Goal: Communication & Community: Ask a question

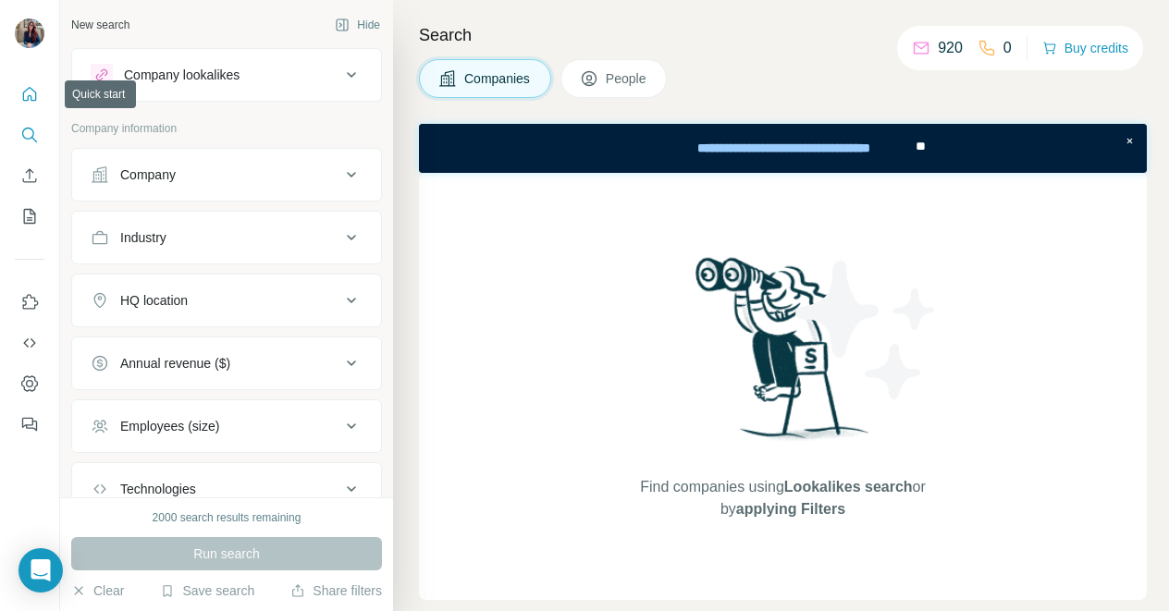
click at [30, 93] on icon "Quick start" at bounding box center [29, 94] width 18 height 18
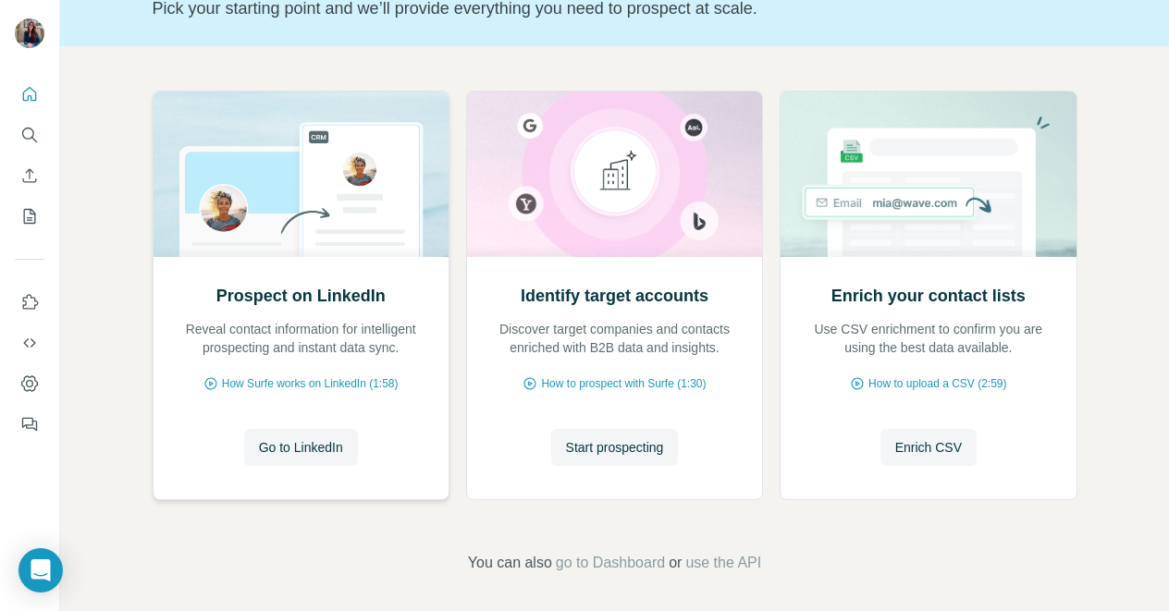
scroll to position [146, 0]
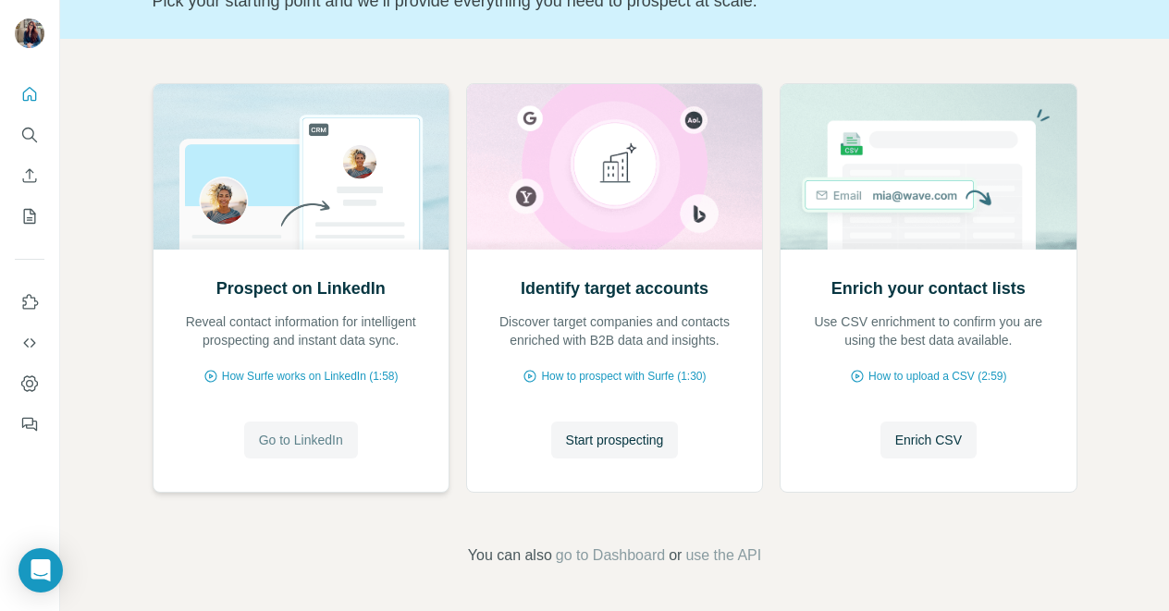
click at [291, 446] on span "Go to LinkedIn" at bounding box center [301, 440] width 84 height 18
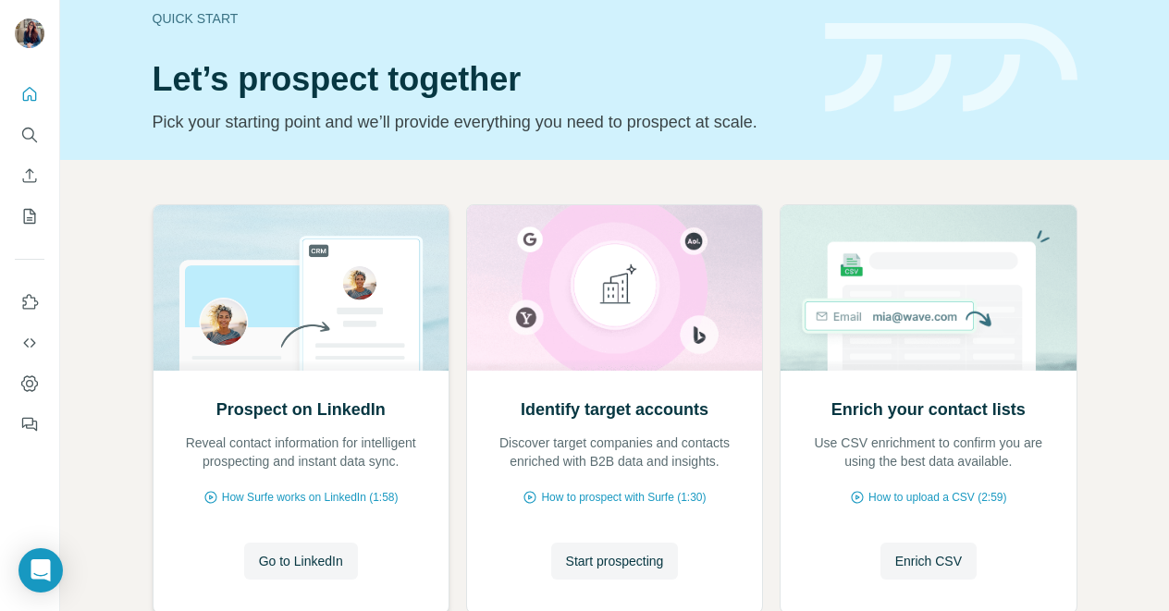
scroll to position [0, 0]
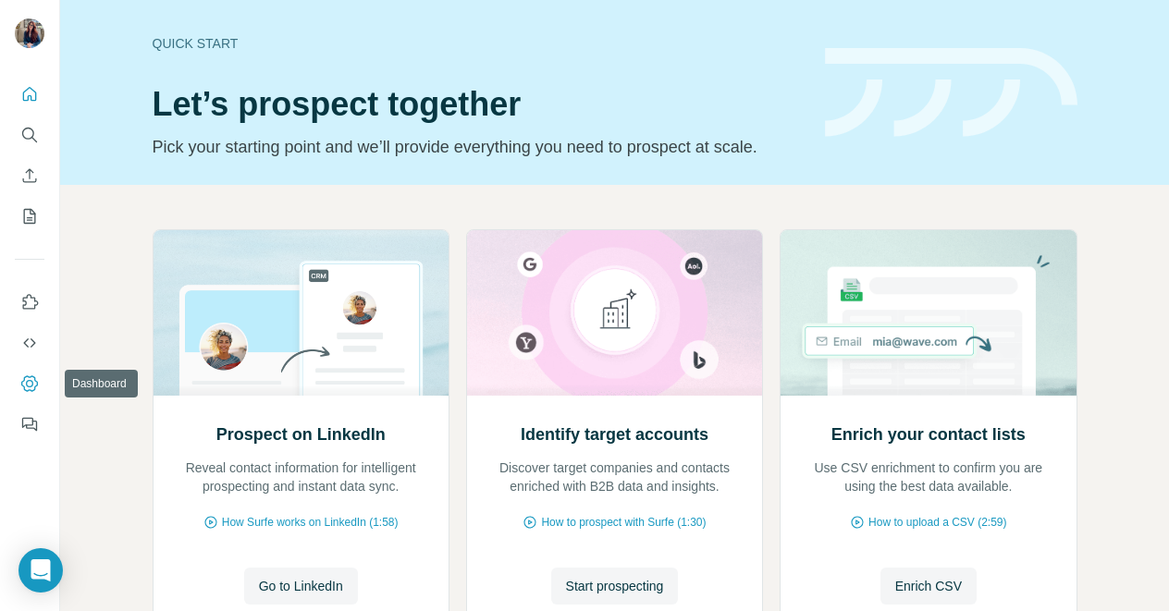
click at [32, 381] on icon "Dashboard" at bounding box center [29, 383] width 18 height 18
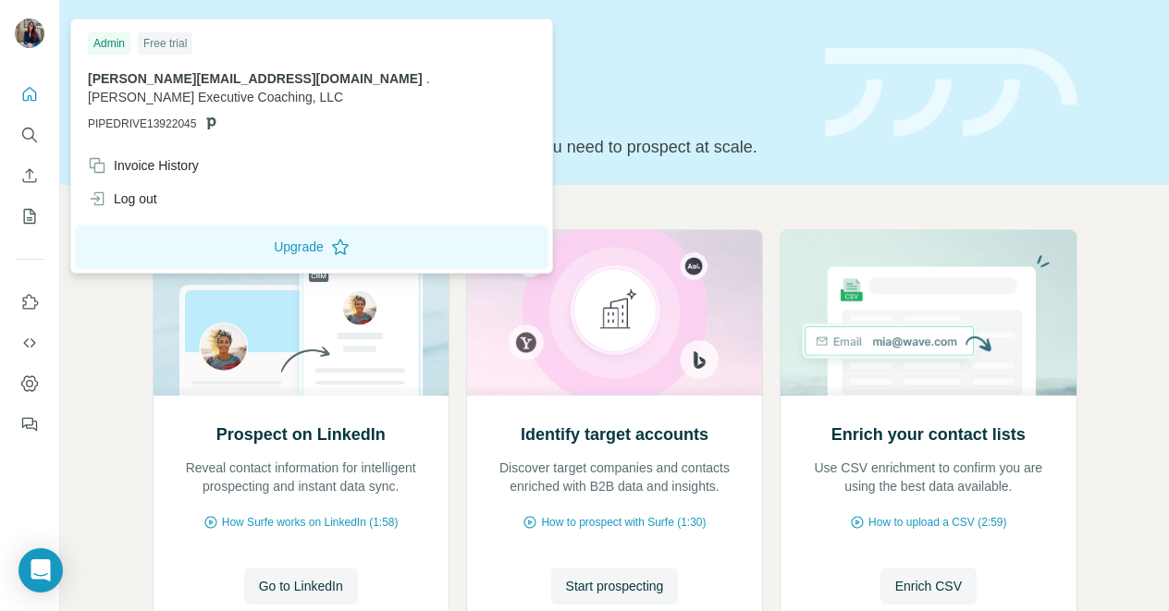
click at [26, 35] on img at bounding box center [30, 33] width 30 height 30
click at [112, 383] on div "Prospect on LinkedIn Reveal contact information for intelligent prospecting and…" at bounding box center [614, 471] width 1109 height 572
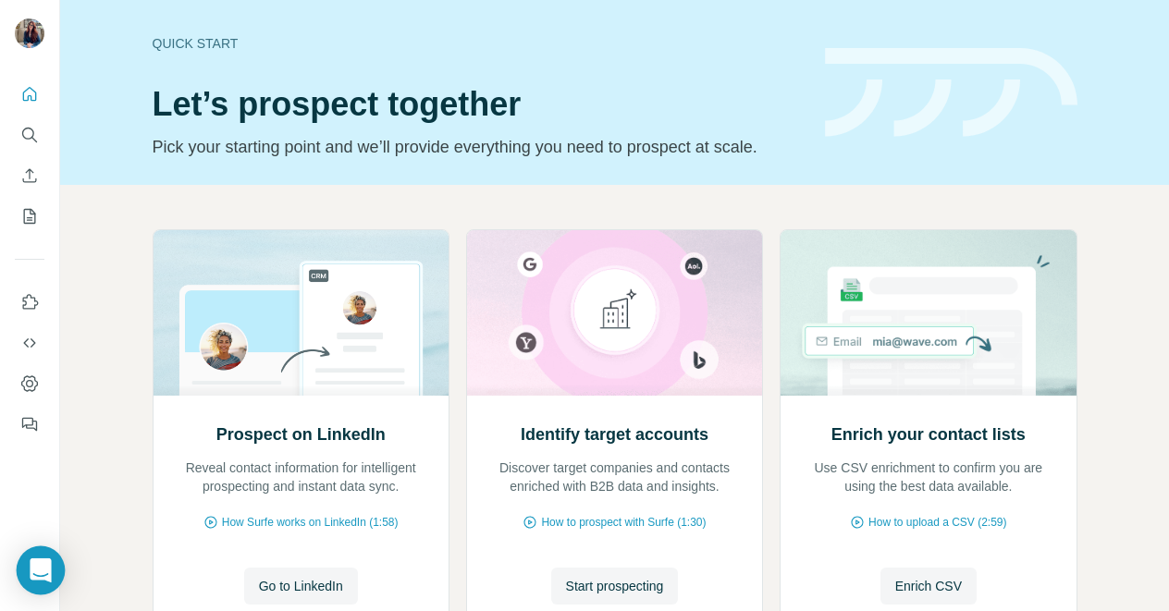
click at [37, 574] on icon "Open Intercom Messenger" at bounding box center [41, 570] width 24 height 24
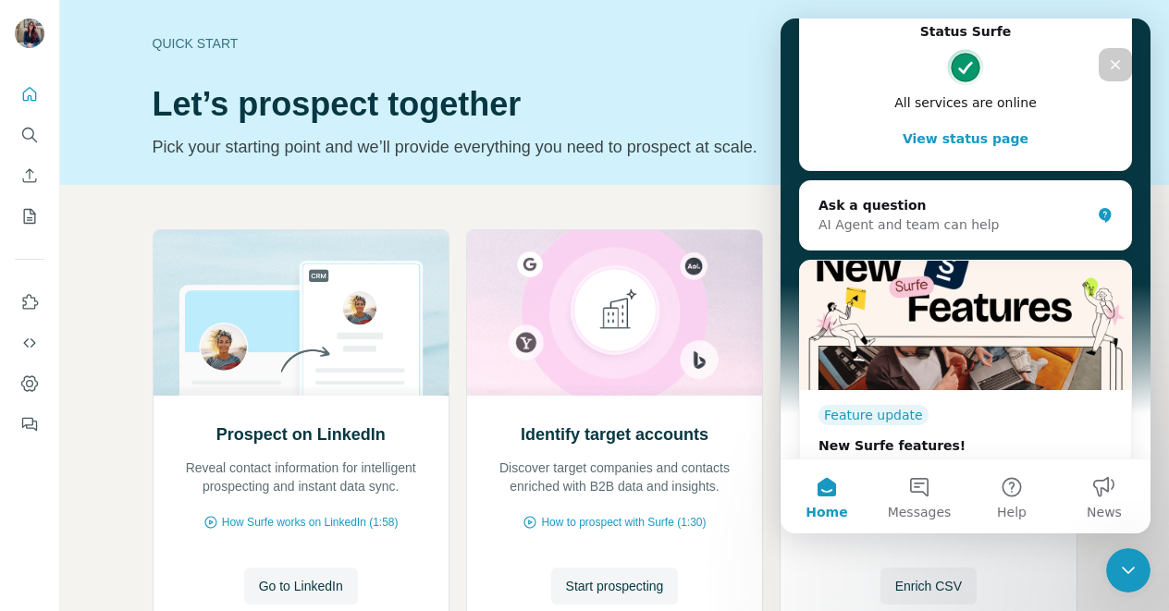
scroll to position [444, 0]
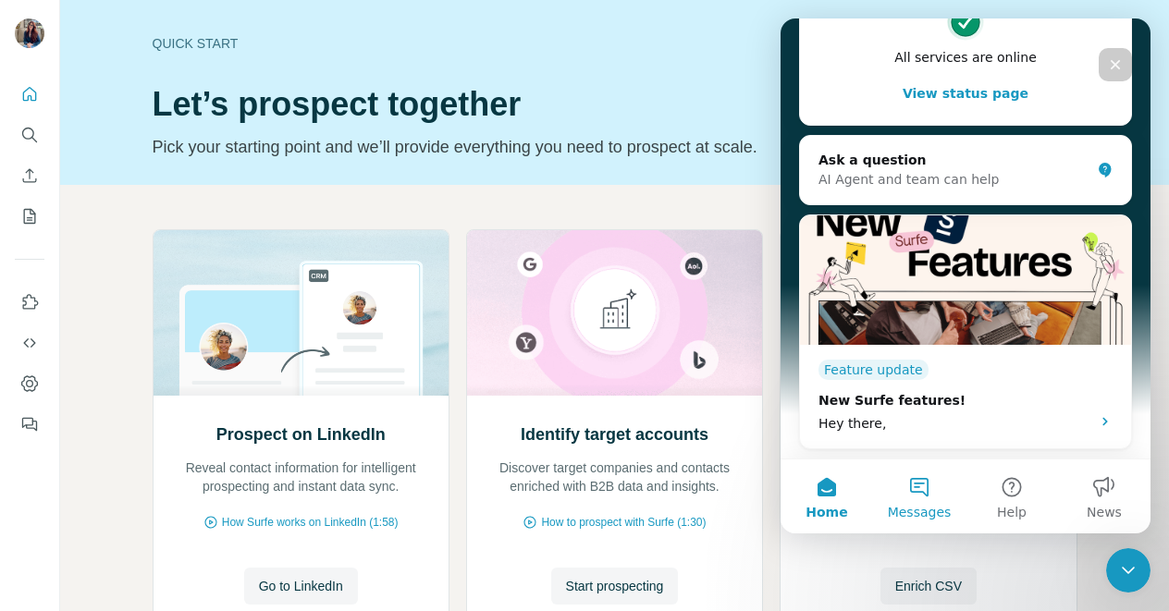
click at [924, 492] on button "Messages" at bounding box center [919, 497] width 92 height 74
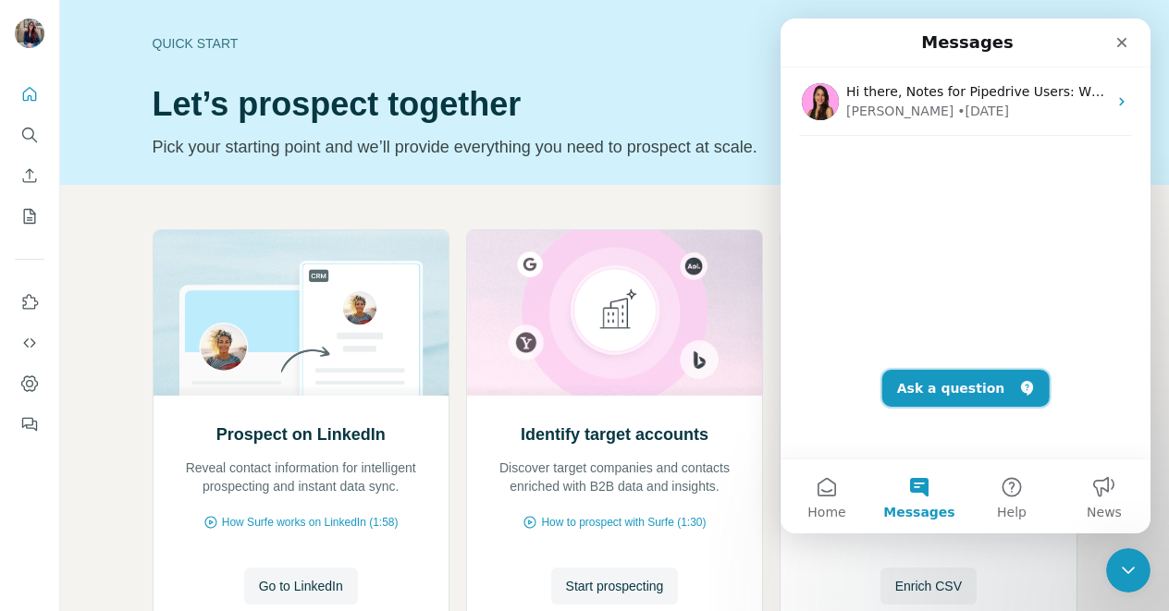
click at [939, 375] on button "Ask a question" at bounding box center [965, 388] width 167 height 37
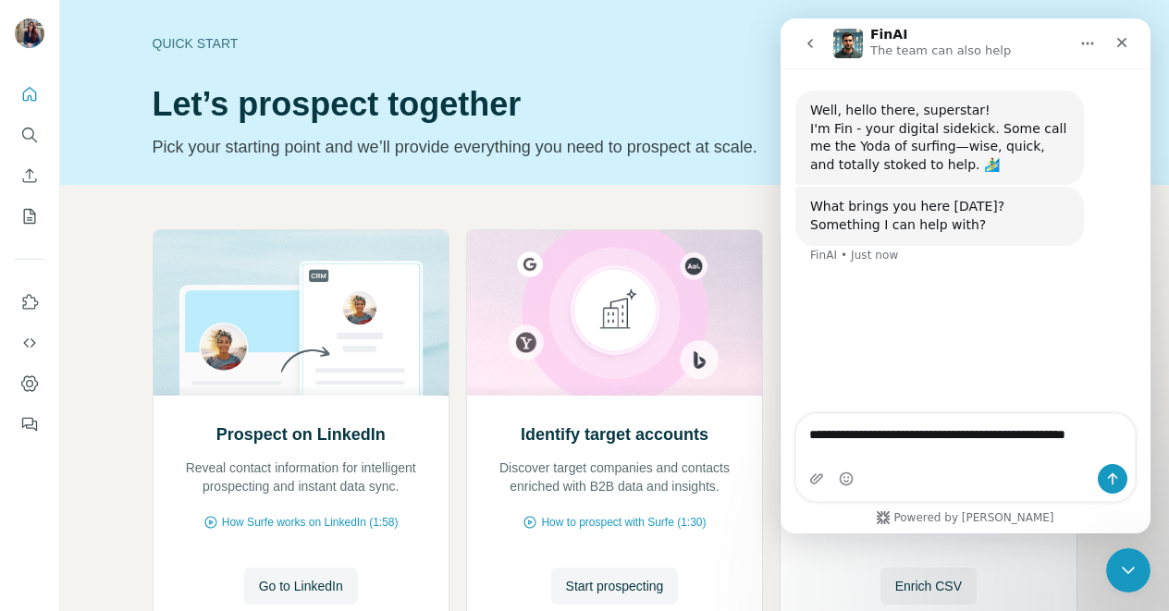
type textarea "**********"
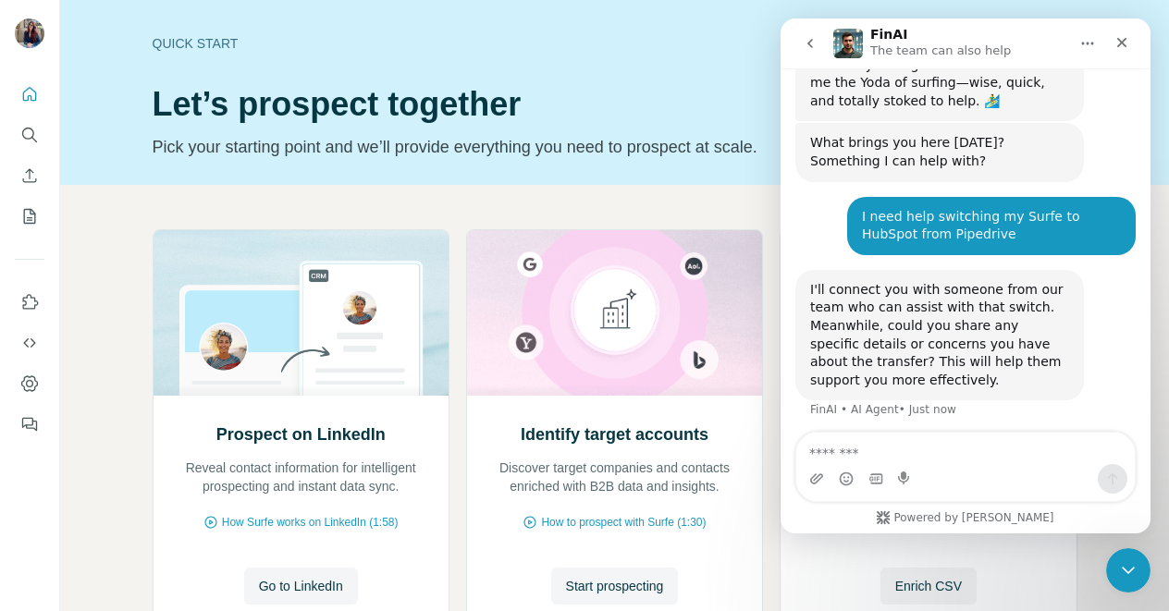
scroll to position [70, 0]
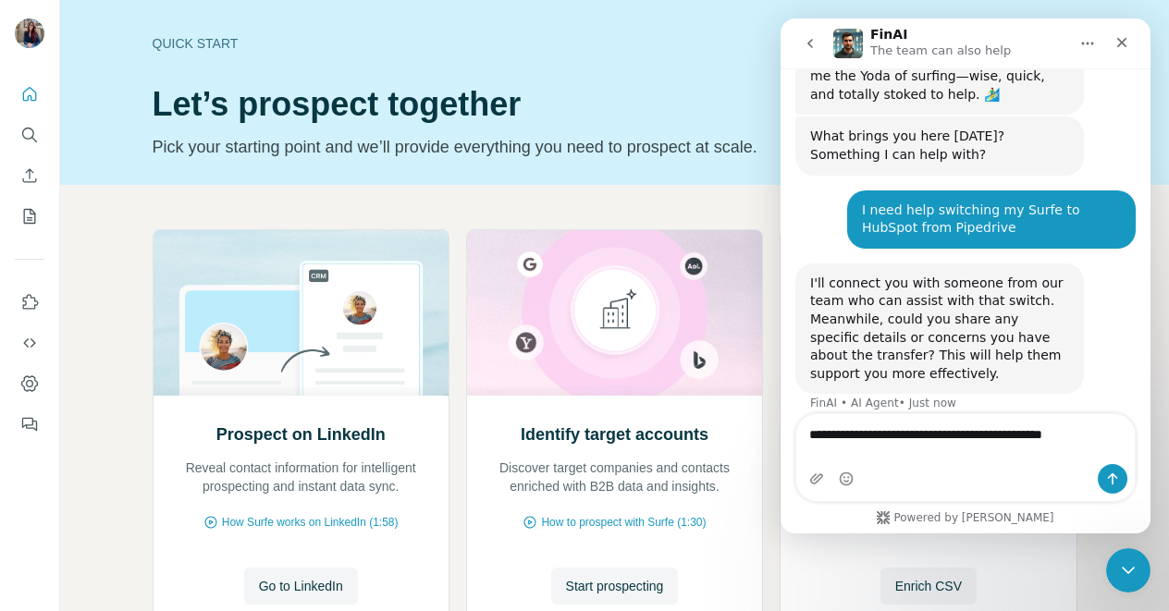
type textarea "**********"
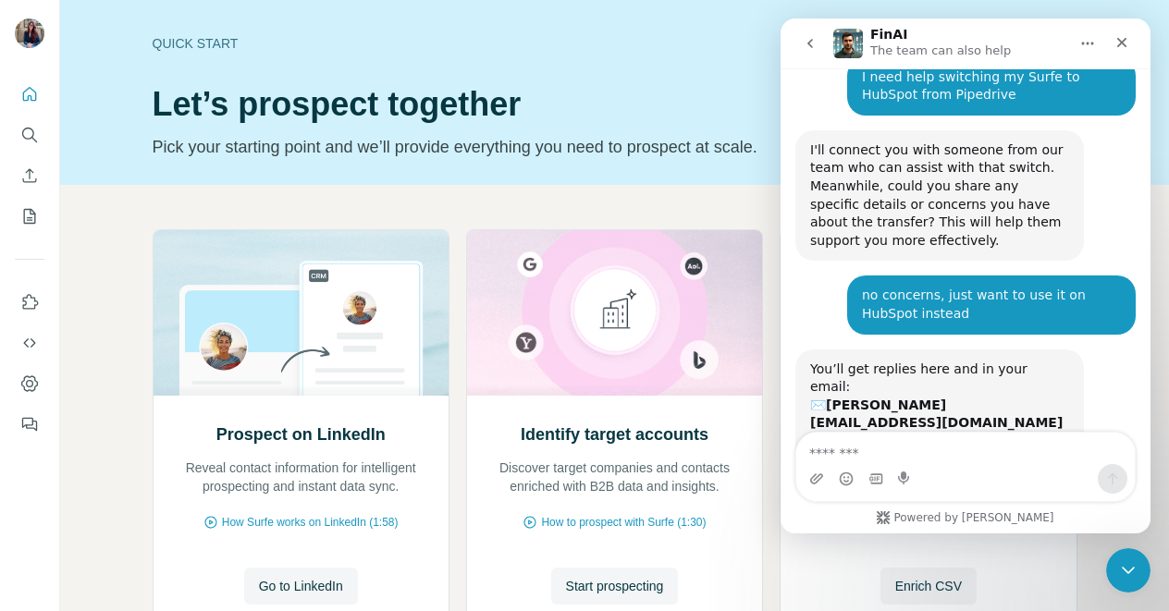
scroll to position [263, 0]
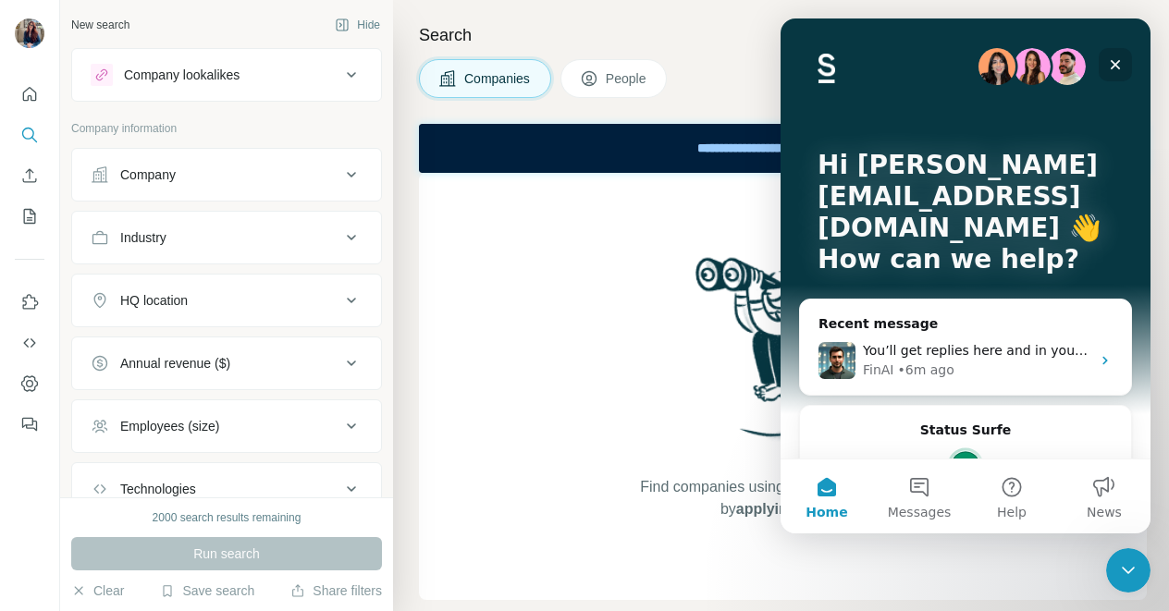
click at [1119, 63] on icon "Close" at bounding box center [1115, 64] width 15 height 15
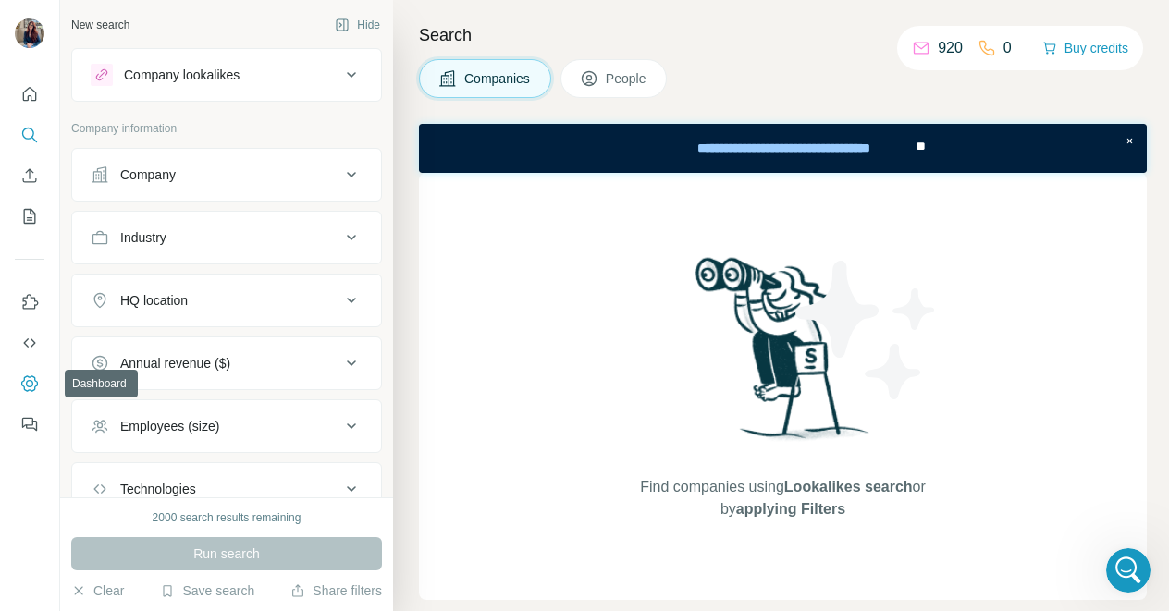
click at [25, 387] on icon "Dashboard" at bounding box center [29, 383] width 18 height 18
click at [27, 378] on icon "Dashboard" at bounding box center [29, 383] width 18 height 18
